Goal: Communication & Community: Participate in discussion

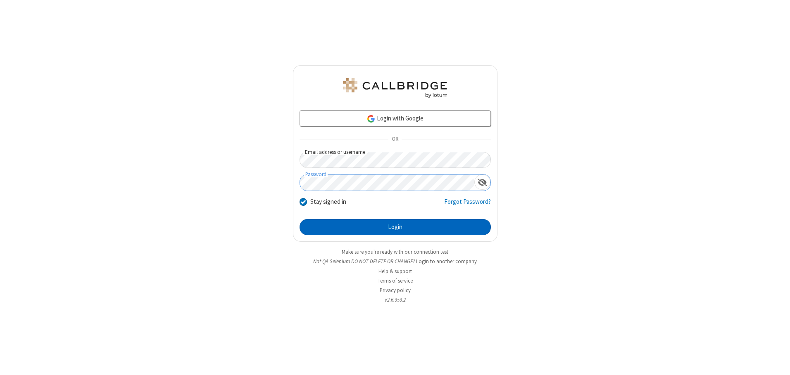
click at [395, 227] on button "Login" at bounding box center [394, 227] width 191 height 17
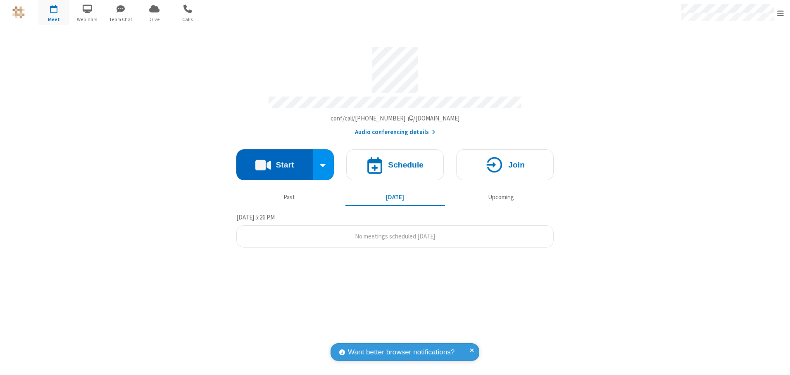
click at [274, 162] on button "Start" at bounding box center [274, 165] width 76 height 31
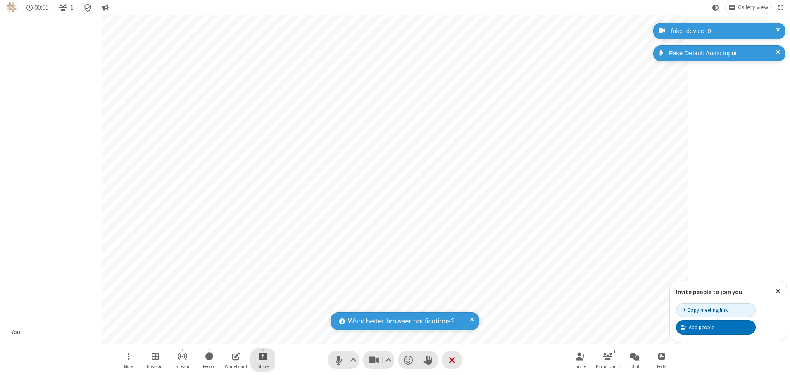
click at [263, 356] on span "Start sharing" at bounding box center [263, 356] width 8 height 10
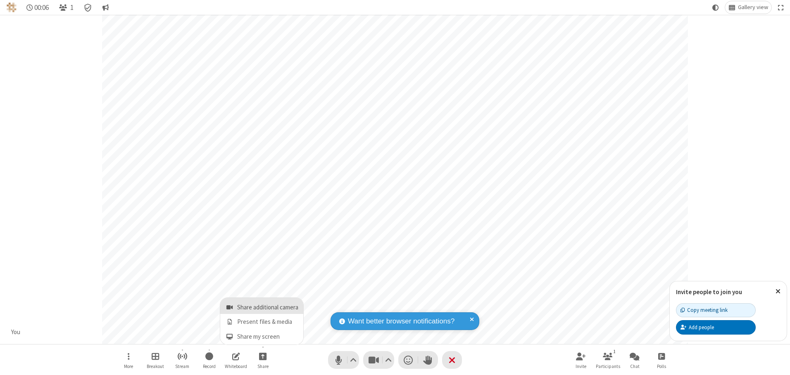
click at [262, 306] on span "Share additional camera" at bounding box center [267, 307] width 61 height 7
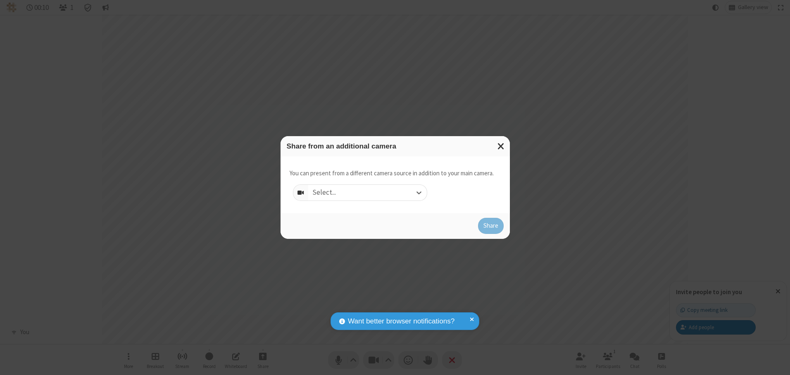
click at [367, 192] on div "Select..." at bounding box center [367, 193] width 119 height 16
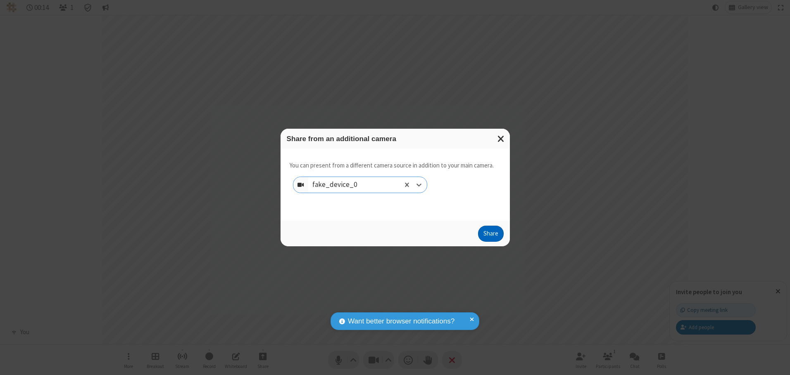
click at [490, 236] on button "Share" at bounding box center [491, 234] width 26 height 17
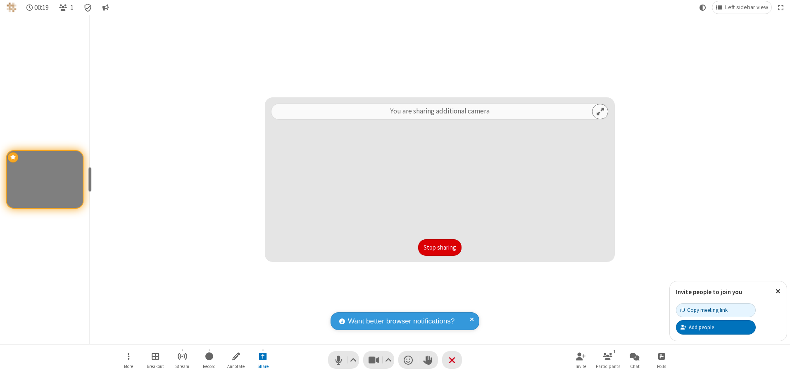
click at [439, 247] on button "Stop sharing" at bounding box center [439, 248] width 43 height 17
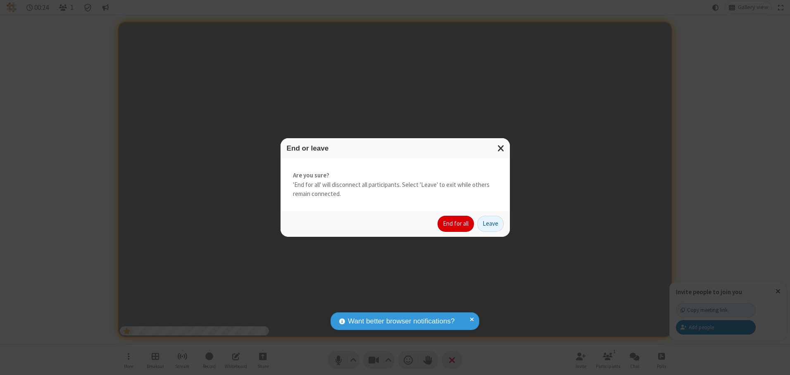
click at [456, 224] on button "End for all" at bounding box center [455, 224] width 36 height 17
